Goal: Find specific page/section: Find specific page/section

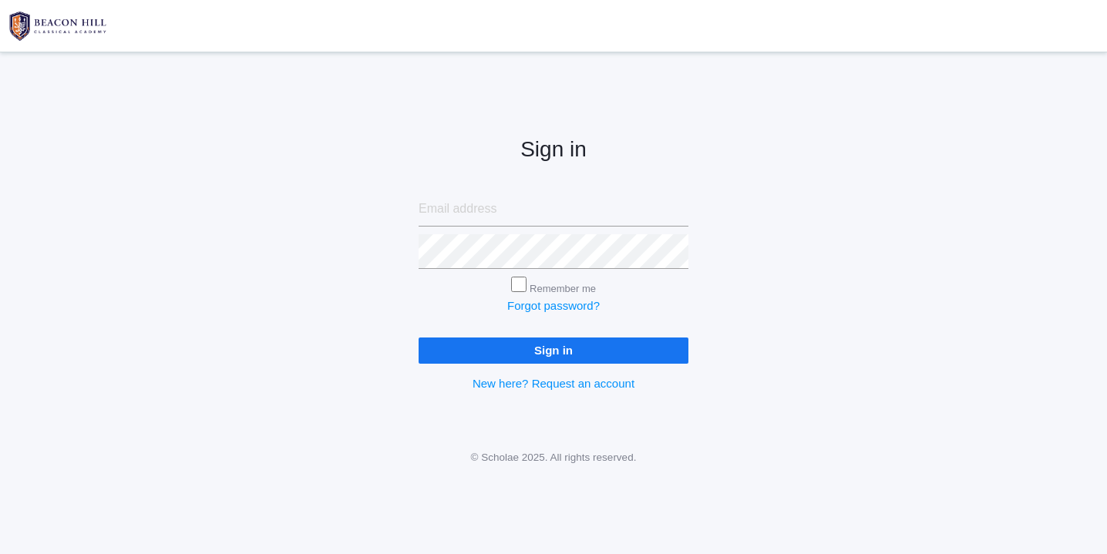
click at [482, 207] on input "email" at bounding box center [553, 209] width 270 height 35
type input "websterjl03@aol.com"
click at [477, 349] on input "Sign in" at bounding box center [553, 350] width 270 height 25
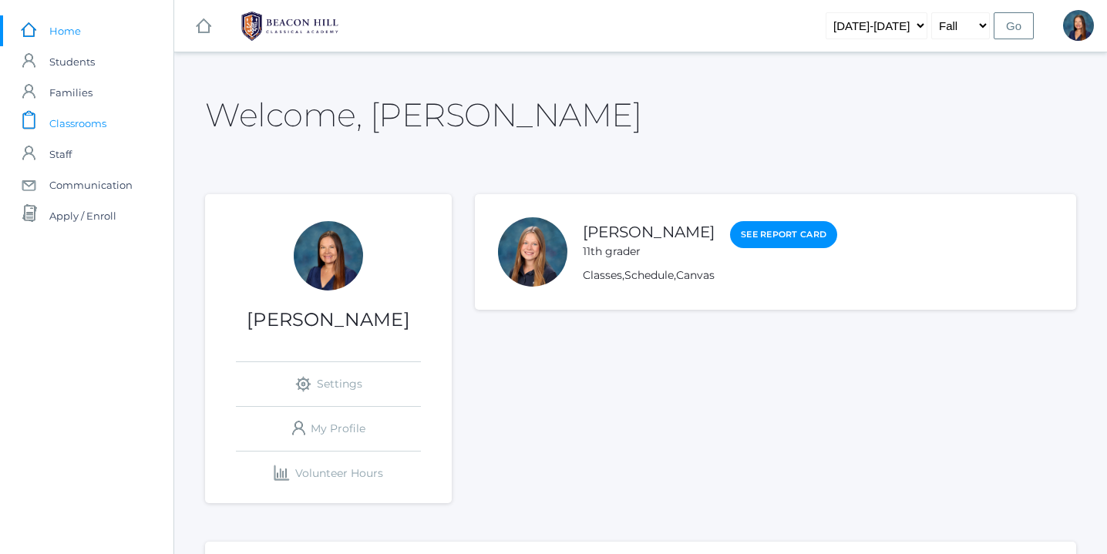
click at [89, 124] on span "Classrooms" at bounding box center [77, 123] width 57 height 31
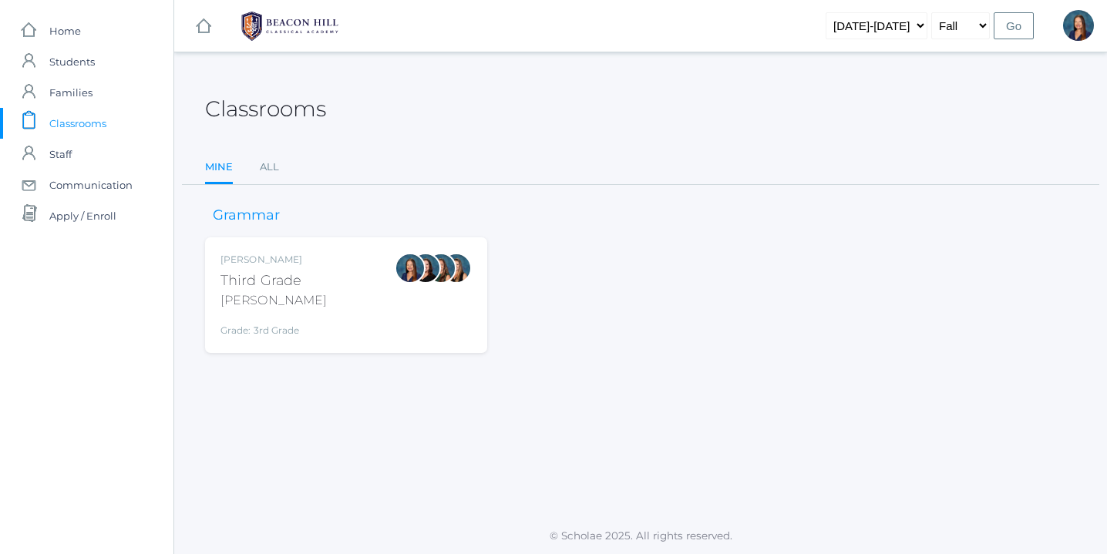
click at [398, 307] on div at bounding box center [410, 295] width 31 height 85
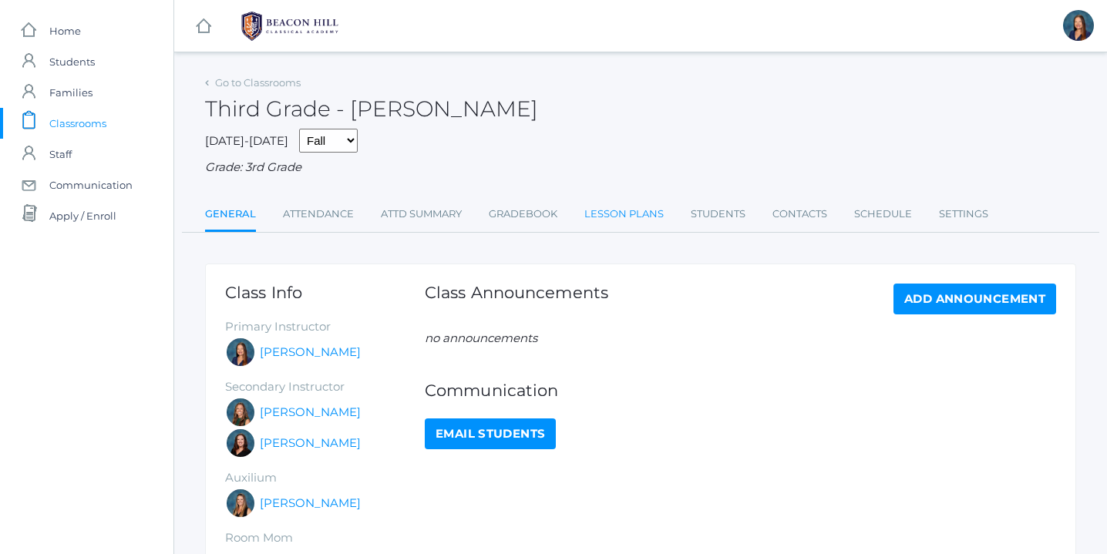
click at [643, 214] on link "Lesson Plans" at bounding box center [623, 214] width 79 height 31
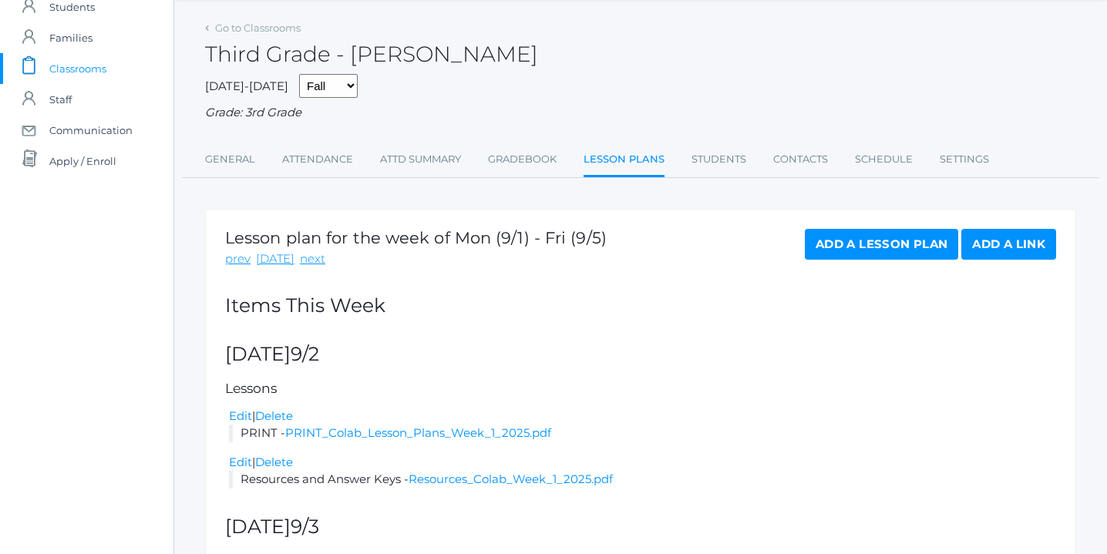
scroll to position [52, 0]
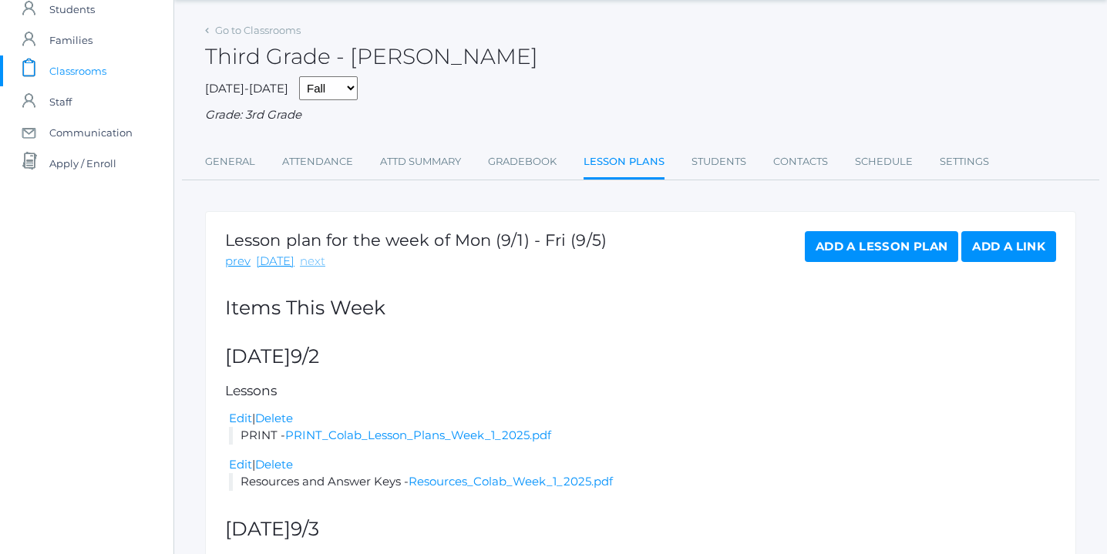
click at [307, 262] on link "next" at bounding box center [312, 262] width 25 height 18
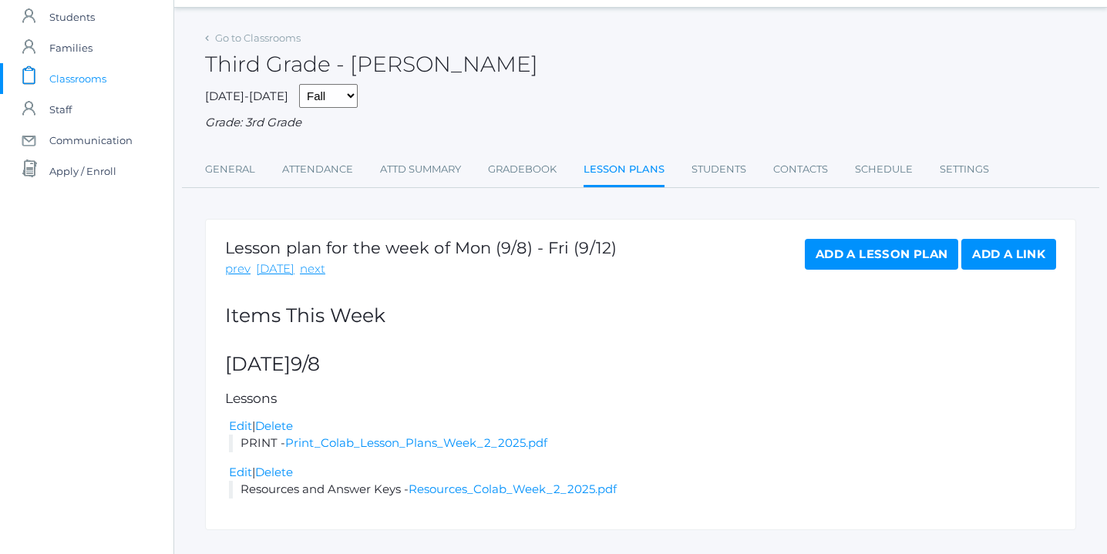
scroll to position [76, 0]
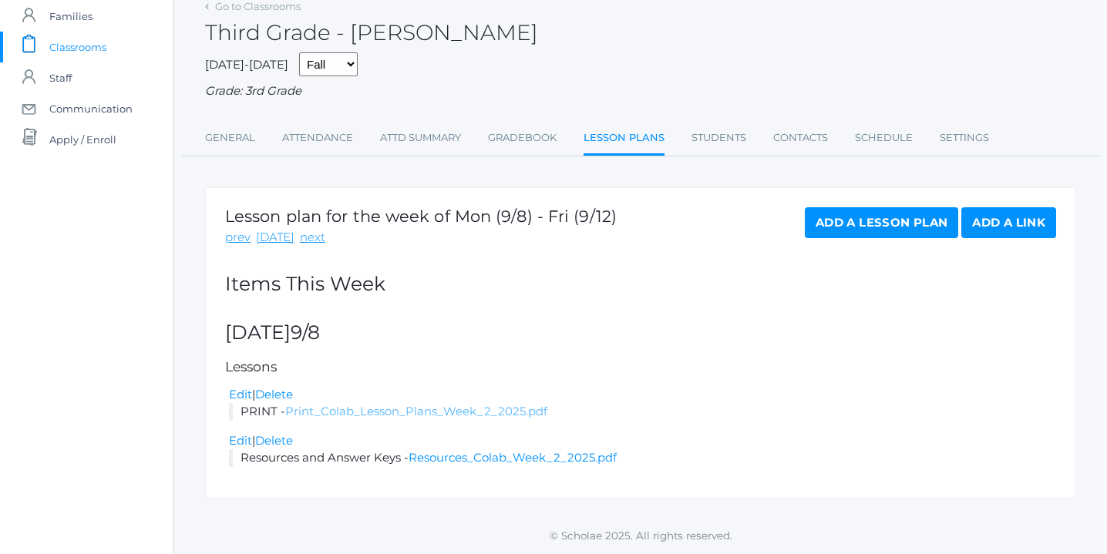
click at [382, 412] on link "Print_Colab_Lesson_Plans_Week_2_2025.pdf" at bounding box center [416, 411] width 262 height 15
click at [364, 411] on link "Print_Colab_Lesson_Plans_Week_2_2025.pdf" at bounding box center [416, 411] width 262 height 15
click at [502, 458] on link "Resources_Colab_Week_2_2025.pdf" at bounding box center [512, 457] width 208 height 15
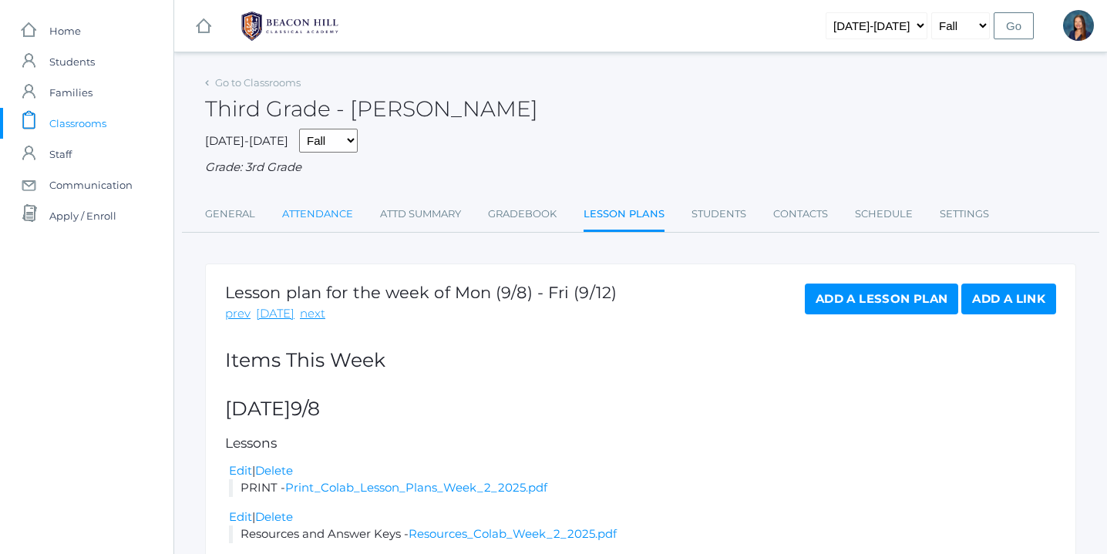
click at [331, 216] on link "Attendance" at bounding box center [317, 214] width 71 height 31
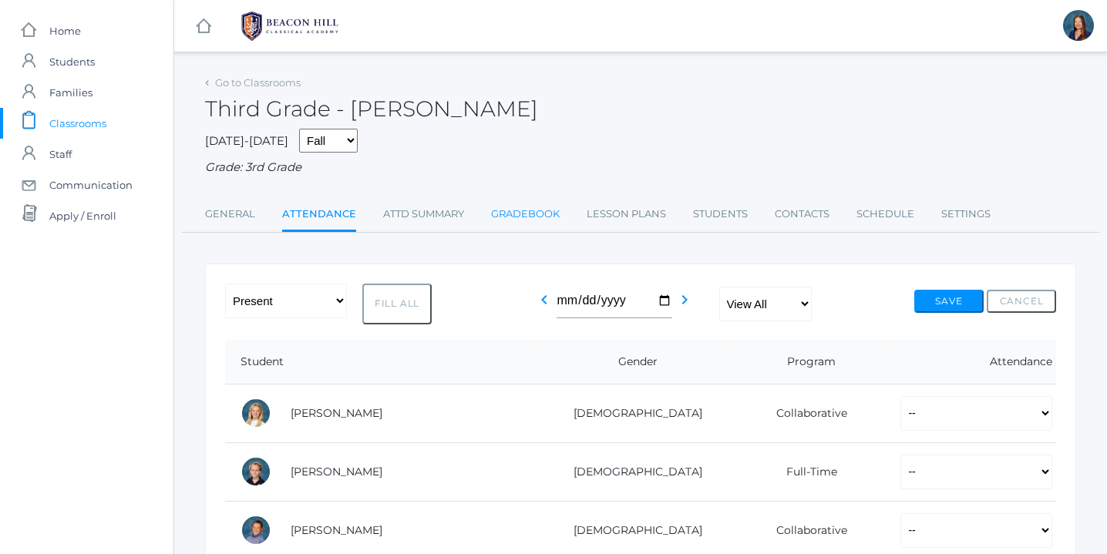
click at [534, 211] on link "Gradebook" at bounding box center [525, 214] width 69 height 31
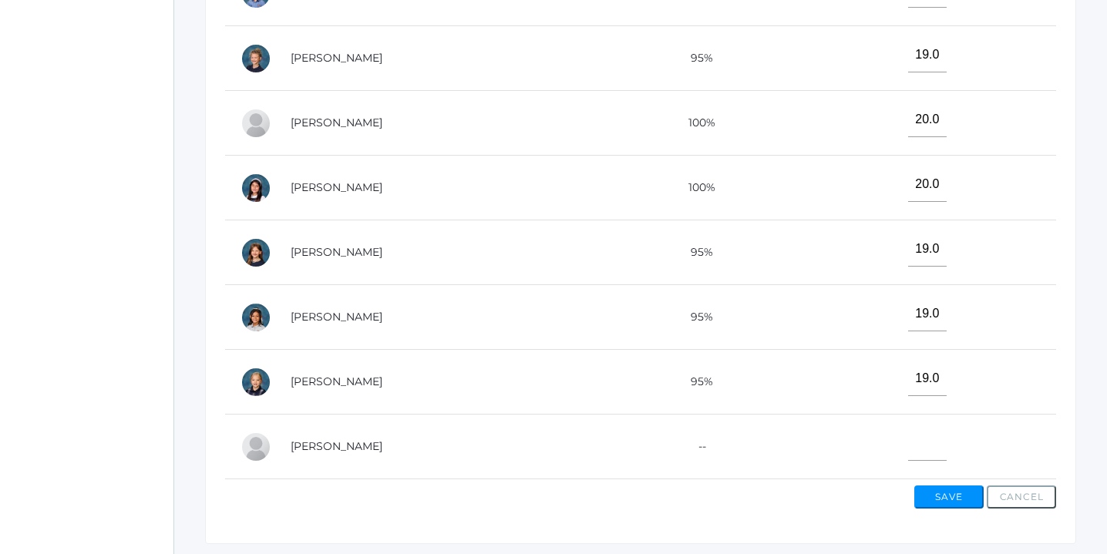
scroll to position [529, 0]
